Goal: Task Accomplishment & Management: Complete application form

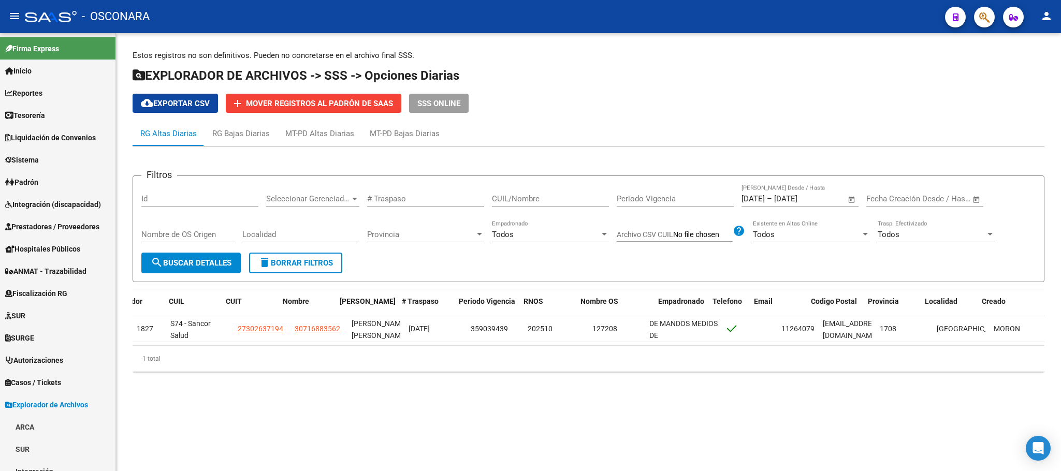
scroll to position [0, 69]
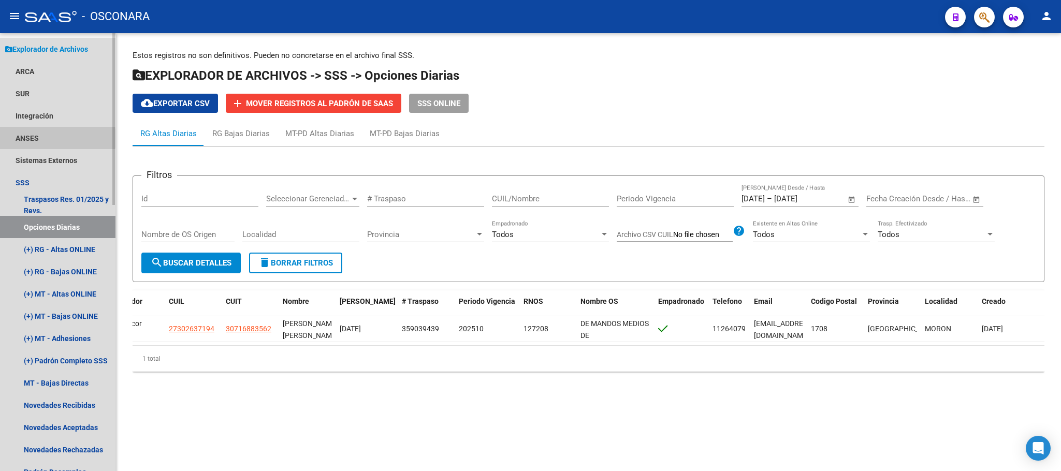
click at [39, 138] on link "ANSES" at bounding box center [57, 138] width 115 height 22
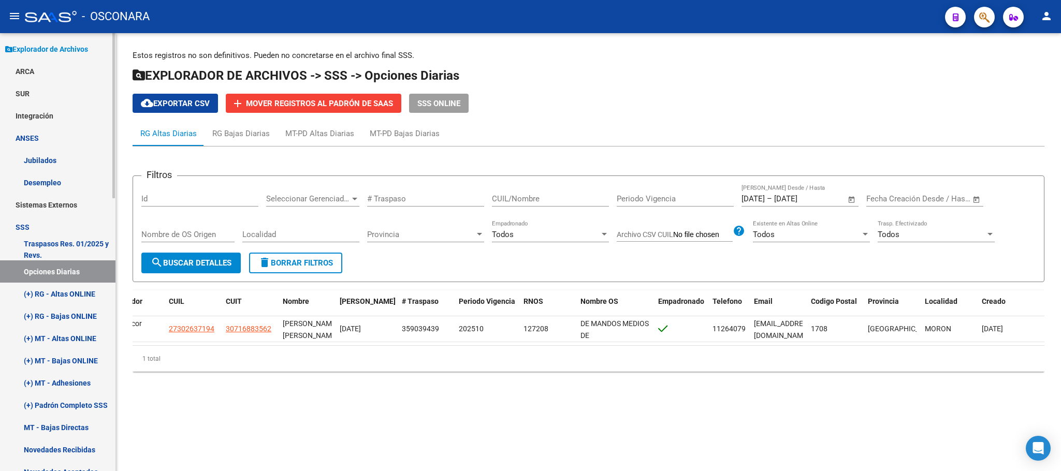
click at [46, 141] on link "ANSES" at bounding box center [57, 138] width 115 height 22
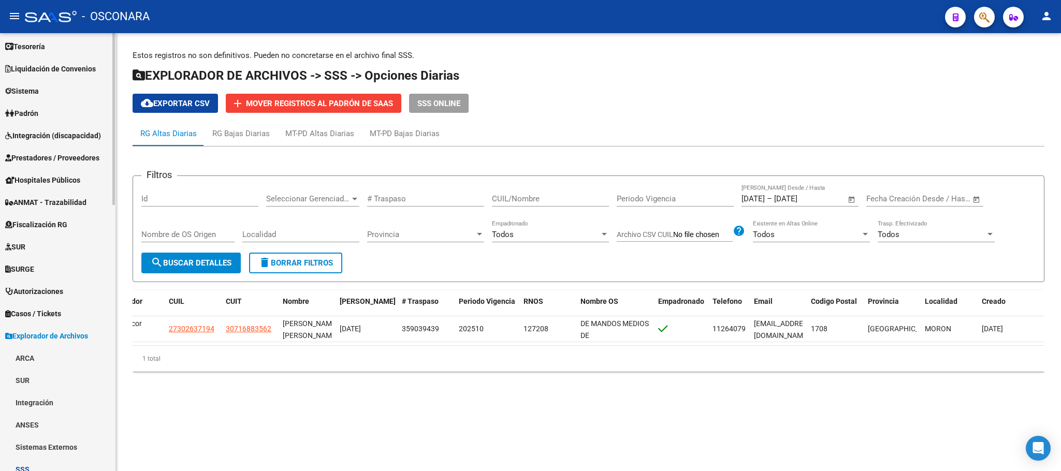
scroll to position [45, 0]
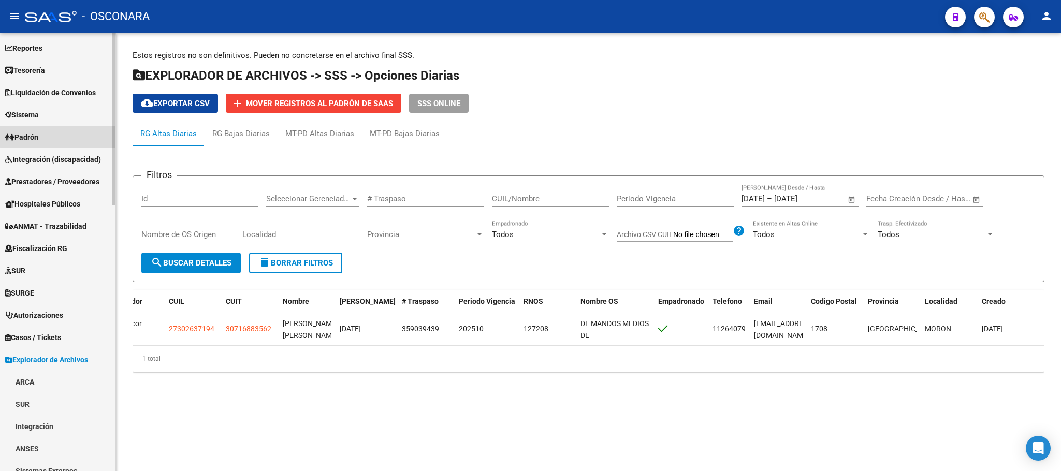
click at [59, 134] on link "Padrón" at bounding box center [57, 137] width 115 height 22
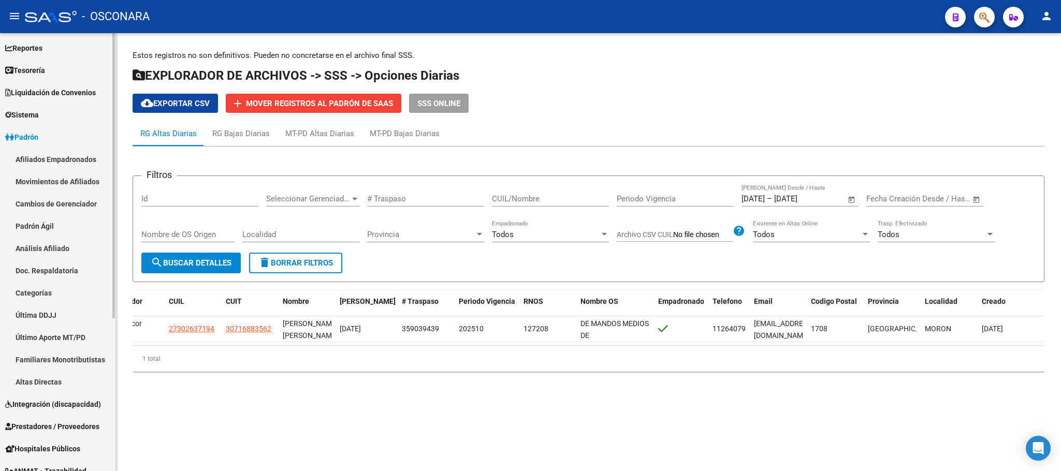
drag, startPoint x: 49, startPoint y: 227, endPoint x: 53, endPoint y: 236, distance: 10.4
click at [49, 227] on link "Padrón Ágil" at bounding box center [57, 226] width 115 height 22
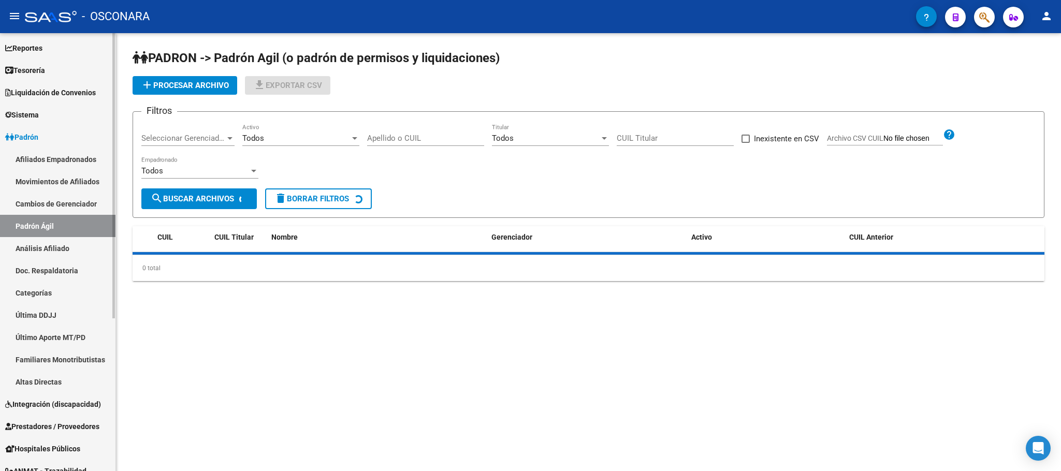
click at [60, 249] on link "Análisis Afiliado" at bounding box center [57, 248] width 115 height 22
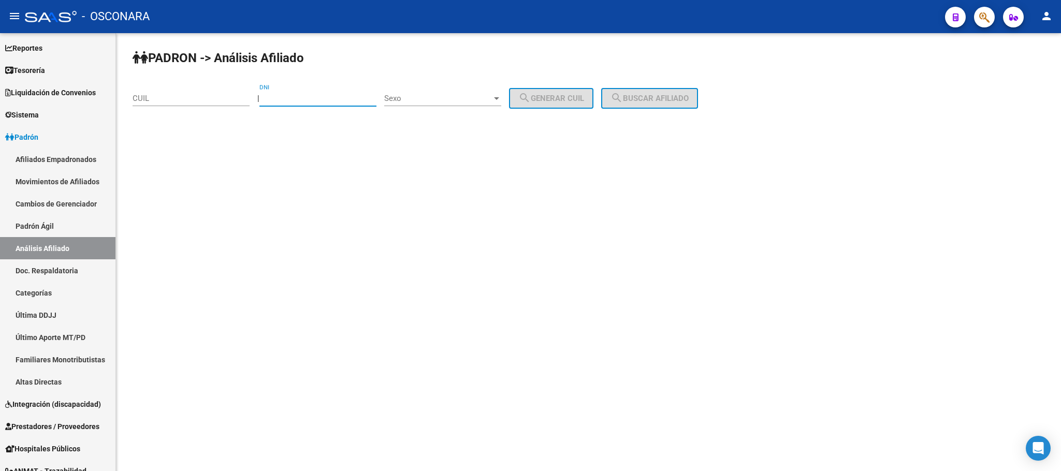
click at [291, 96] on input "DNI" at bounding box center [317, 98] width 117 height 9
type input "18204885"
click at [460, 96] on span "Sexo" at bounding box center [438, 98] width 108 height 9
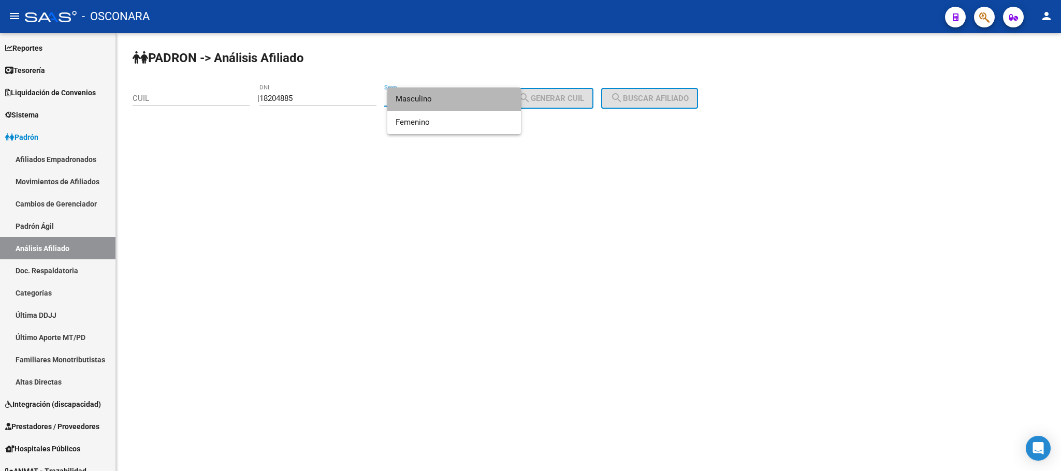
click at [460, 109] on span "Masculino" at bounding box center [454, 99] width 117 height 23
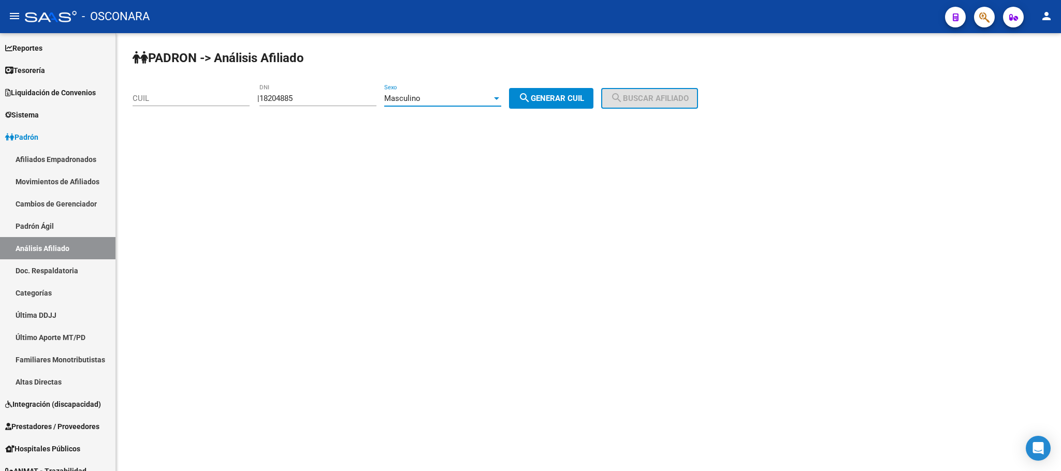
click at [547, 104] on button "search Generar CUIL" at bounding box center [551, 98] width 84 height 21
type input "20-18204885-3"
click at [645, 99] on span "search Buscar afiliado" at bounding box center [650, 98] width 78 height 9
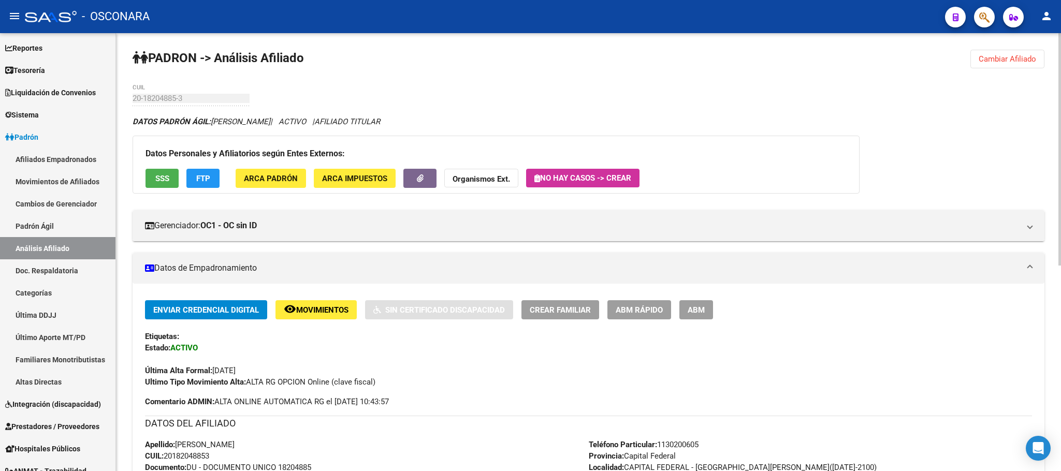
click at [153, 177] on button "SSS" at bounding box center [162, 178] width 33 height 19
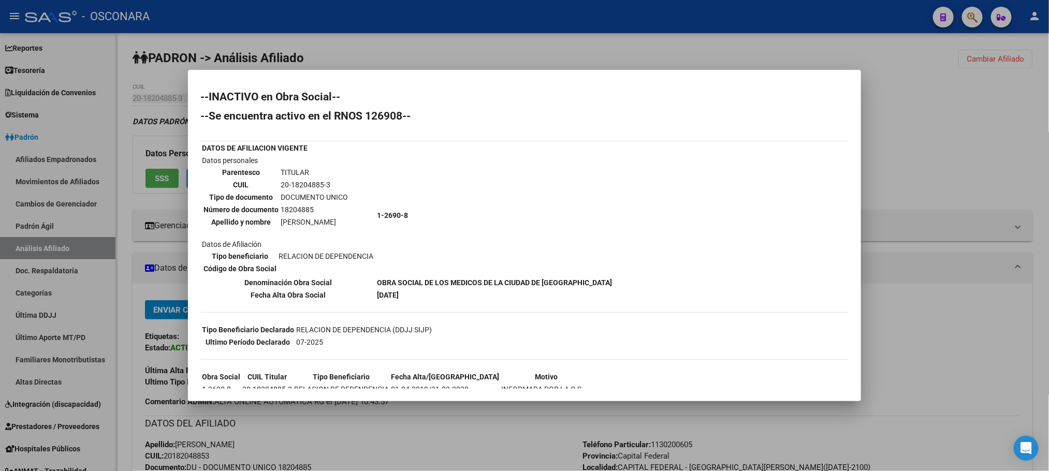
click at [318, 432] on div at bounding box center [524, 235] width 1049 height 471
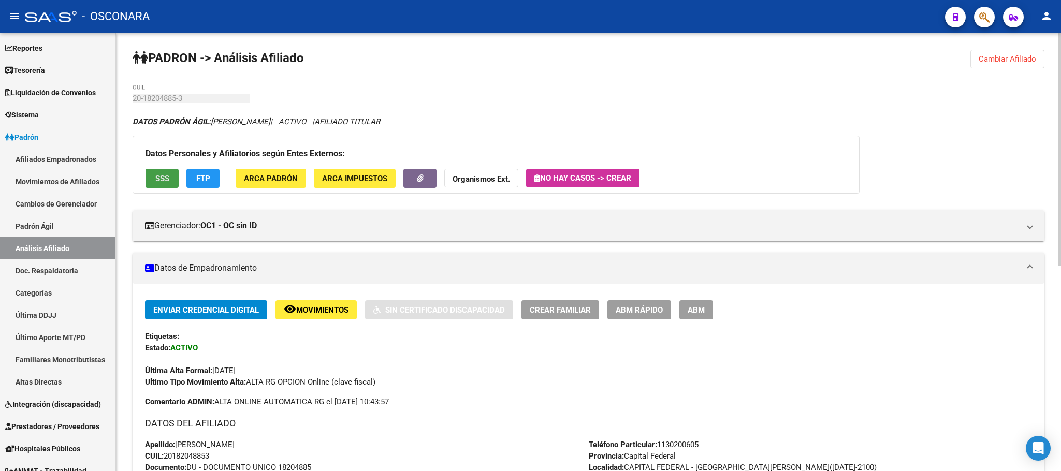
click at [171, 182] on button "SSS" at bounding box center [162, 178] width 33 height 19
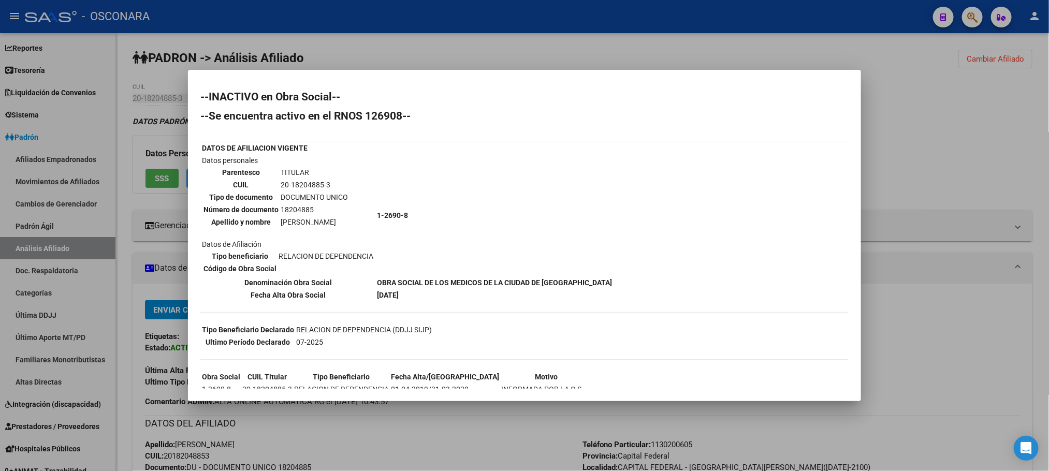
click at [384, 429] on div at bounding box center [524, 235] width 1049 height 471
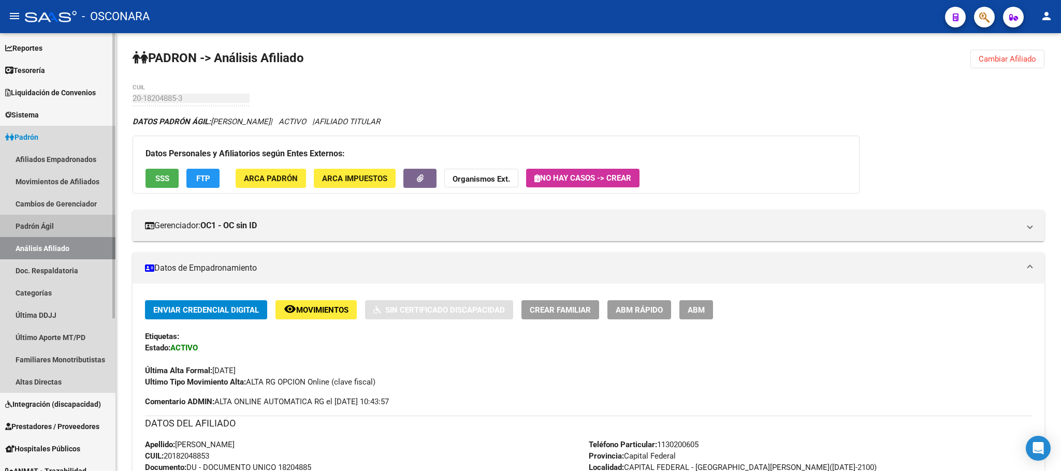
click at [56, 227] on link "Padrón Ágil" at bounding box center [57, 226] width 115 height 22
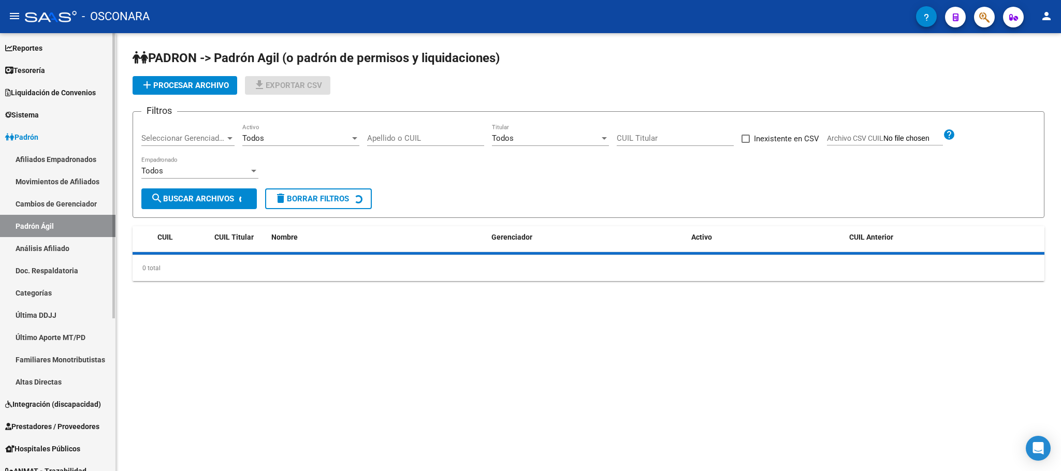
click at [59, 241] on link "Análisis Afiliado" at bounding box center [57, 248] width 115 height 22
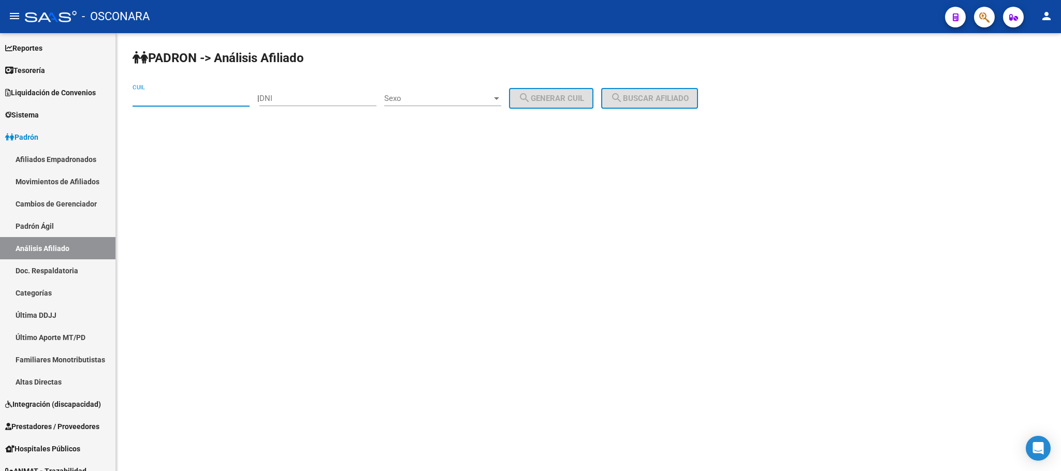
click at [197, 98] on input "CUIL" at bounding box center [191, 98] width 117 height 9
paste input "25-578372"
type input "25-578372"
drag, startPoint x: 168, startPoint y: 100, endPoint x: 95, endPoint y: 92, distance: 73.5
click at [95, 92] on mat-sidenav-container "Firma Express Inicio Calendario SSS Instructivos Contacto OS Reportes Tablero d…" at bounding box center [530, 252] width 1061 height 438
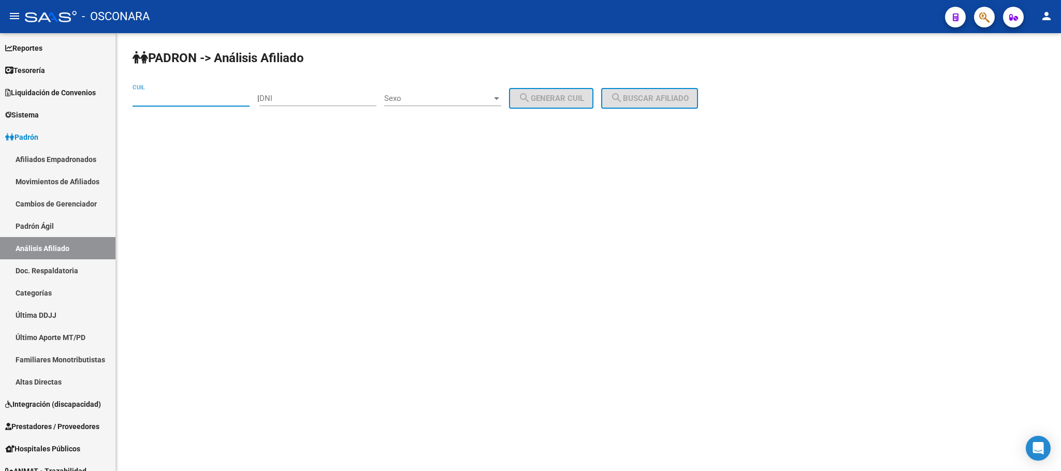
click at [326, 98] on input "DNI" at bounding box center [317, 98] width 117 height 9
paste input "25578372"
type input "25578372"
click at [493, 92] on div "Sexo Sexo" at bounding box center [442, 95] width 117 height 22
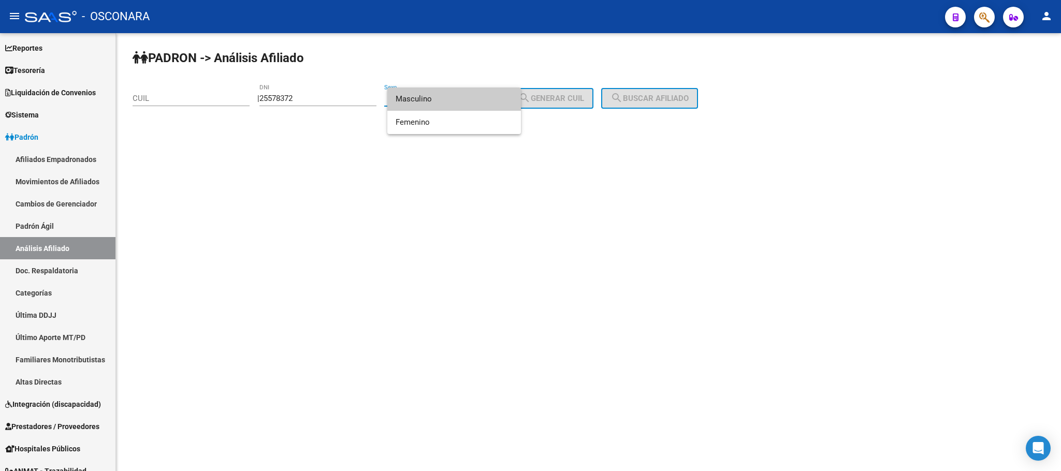
click at [456, 98] on span "Masculino" at bounding box center [454, 99] width 117 height 23
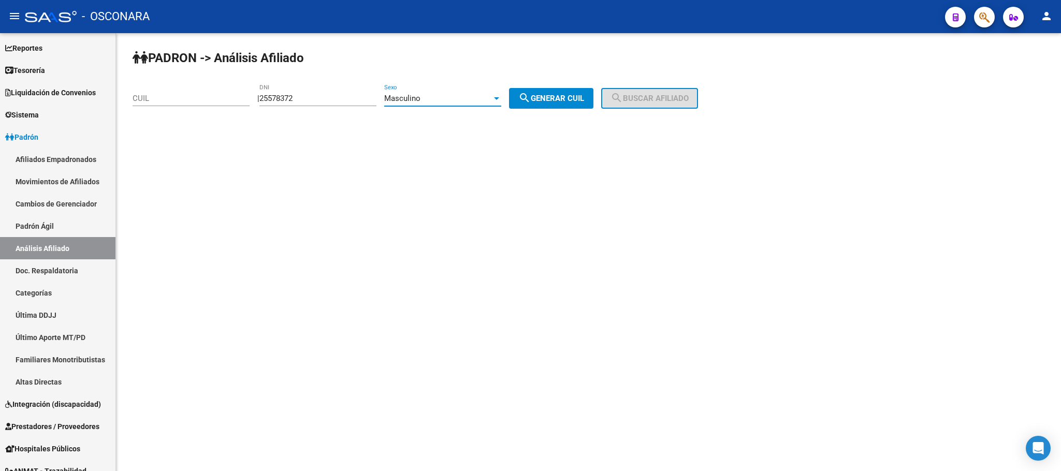
drag, startPoint x: 573, startPoint y: 103, endPoint x: 695, endPoint y: 104, distance: 121.7
click at [572, 103] on span "search Generar CUIL" at bounding box center [551, 98] width 66 height 9
type input "20-25578372-7"
click at [689, 95] on span "search Buscar afiliado" at bounding box center [650, 98] width 78 height 9
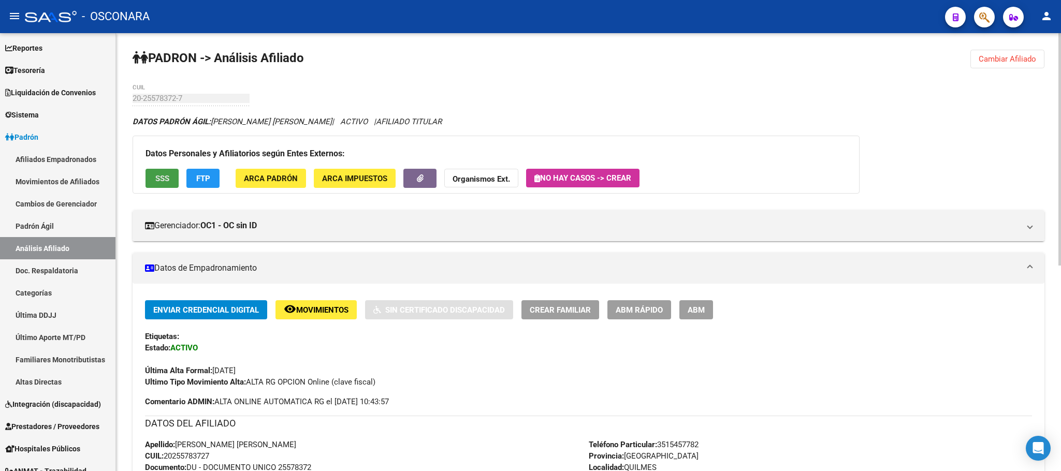
click at [168, 182] on span "SSS" at bounding box center [162, 178] width 14 height 9
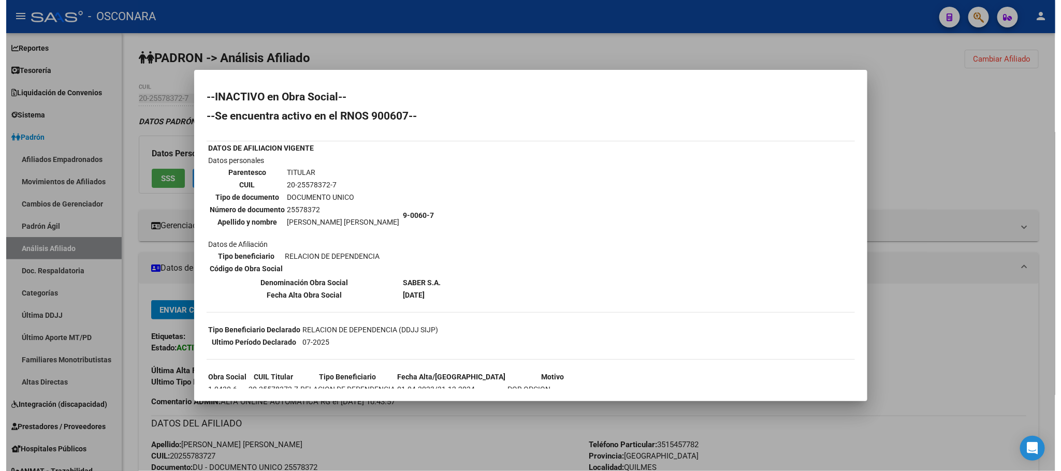
scroll to position [133, 0]
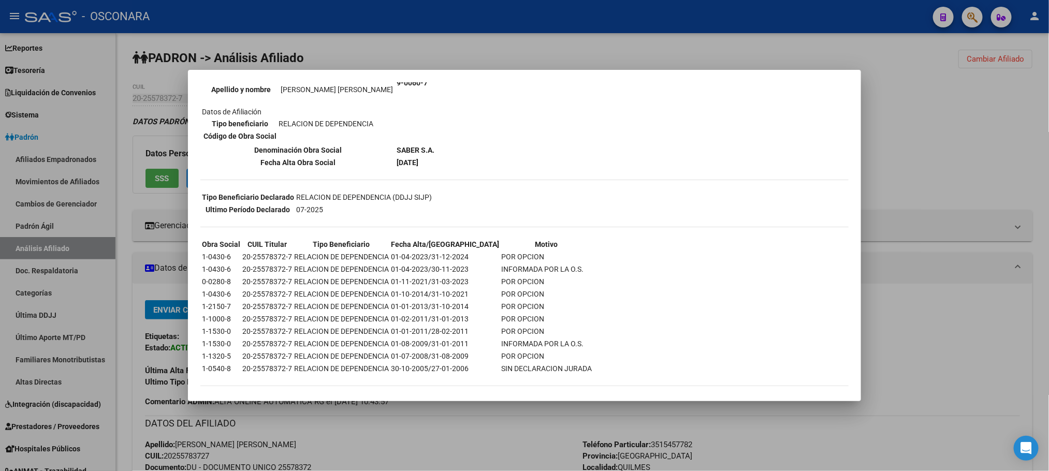
click at [360, 451] on div at bounding box center [524, 235] width 1049 height 471
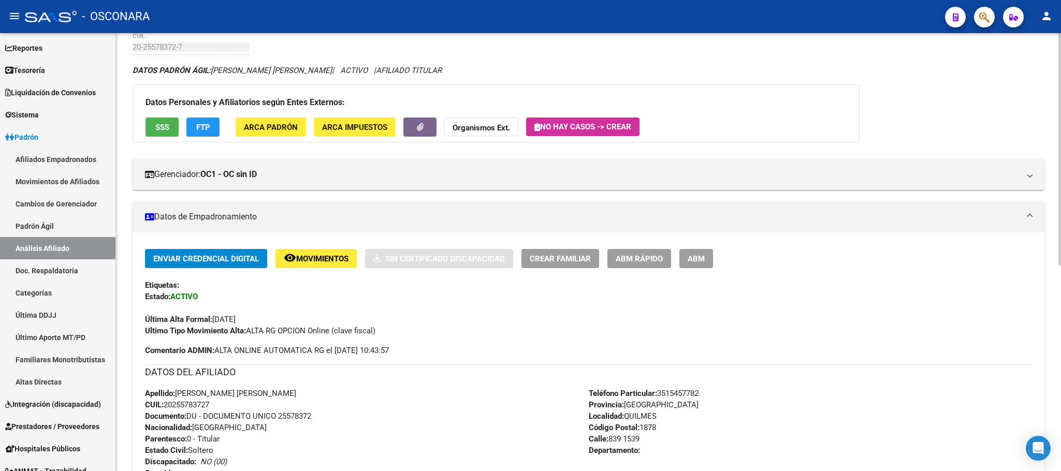
scroll to position [155, 0]
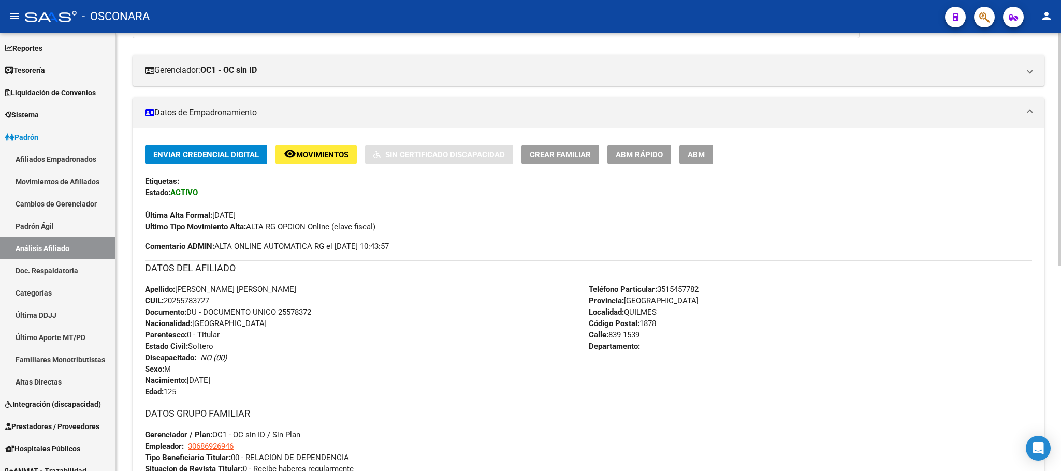
drag, startPoint x: 214, startPoint y: 301, endPoint x: 166, endPoint y: 299, distance: 48.2
click at [166, 299] on div "Apellido: [PERSON_NAME] [PERSON_NAME]: 20255783727 Documento: DU - DOCUMENTO UN…" at bounding box center [367, 341] width 444 height 114
copy span "20255783727"
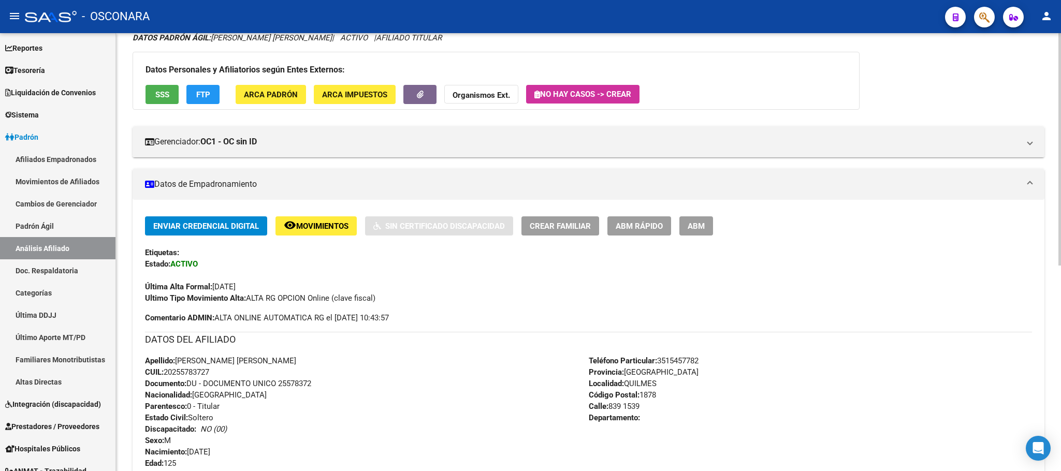
scroll to position [0, 0]
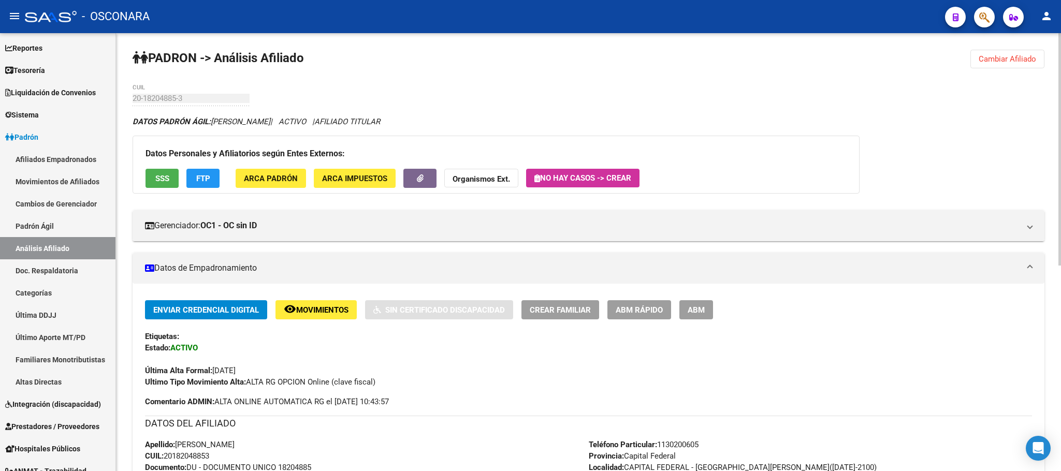
click at [656, 306] on span "ABM Rápido" at bounding box center [639, 310] width 47 height 9
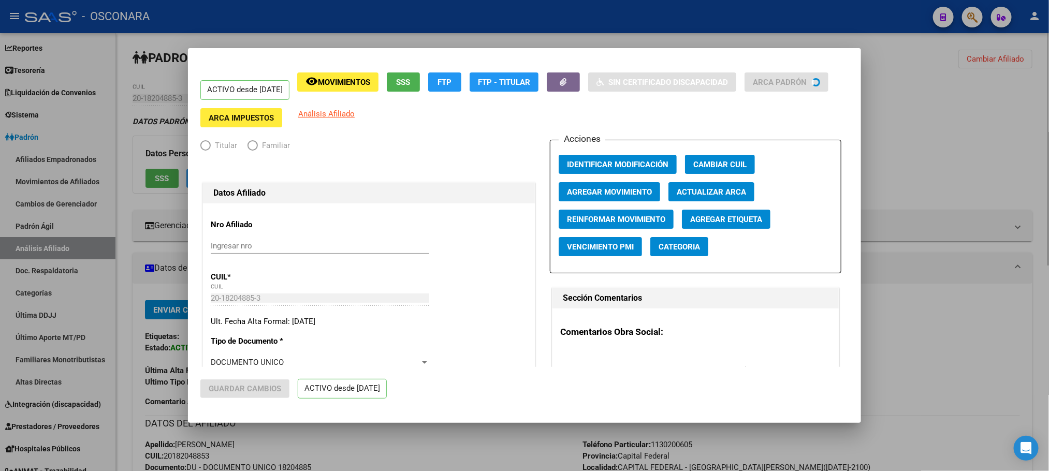
radio input "true"
type input "30-68027553-6"
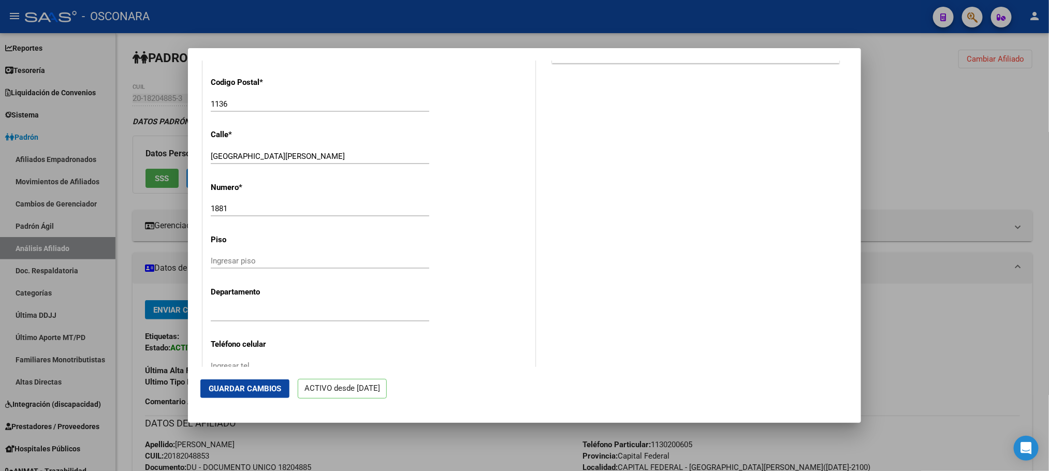
scroll to position [1165, 0]
